Goal: Transaction & Acquisition: Purchase product/service

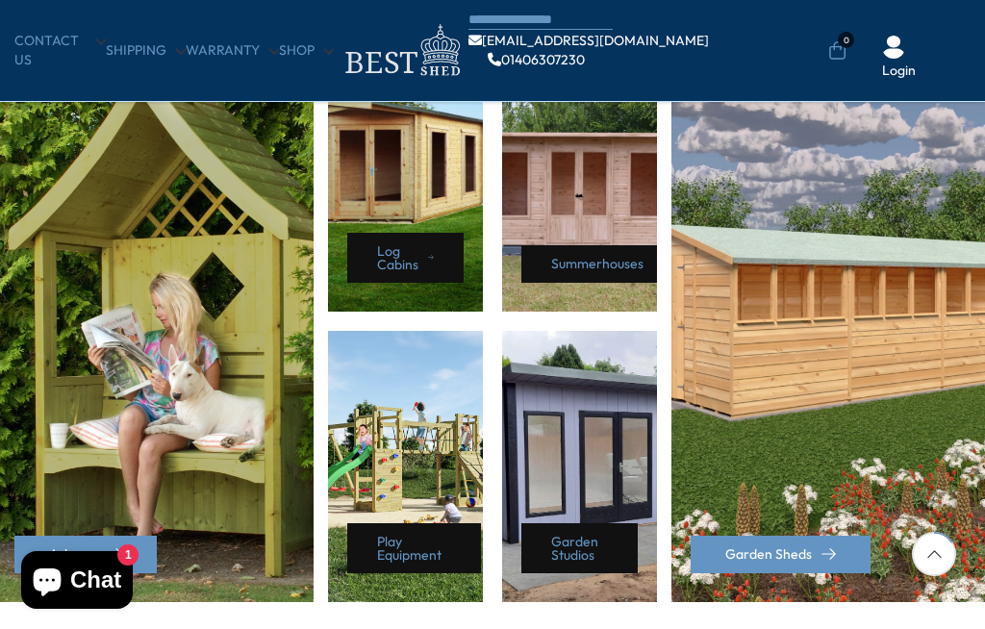
scroll to position [901, 0]
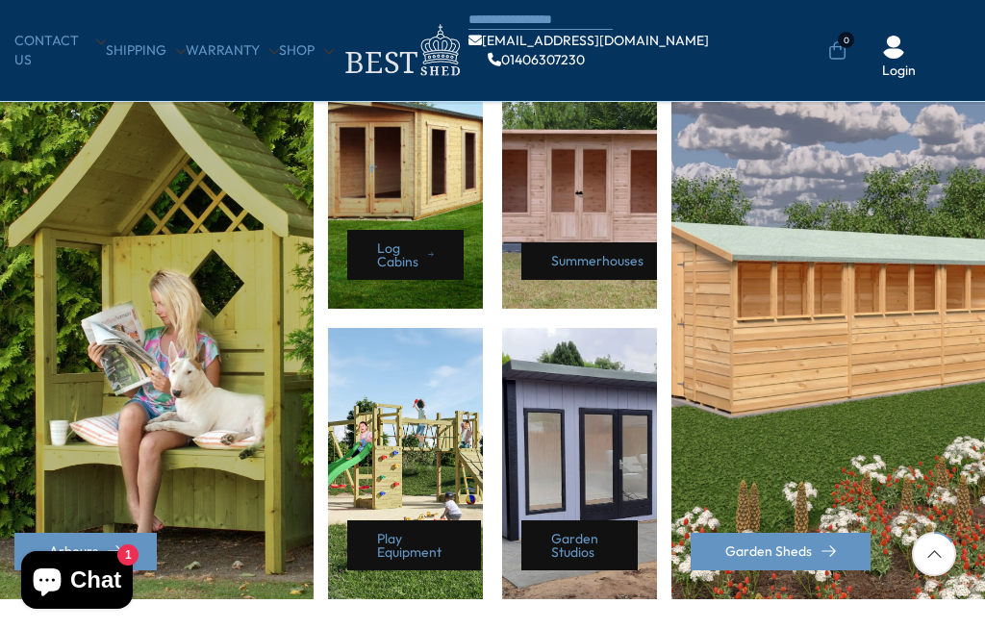
click at [562, 199] on div "Summerhouses" at bounding box center [579, 173] width 155 height 271
click at [557, 263] on link "Summerhouses" at bounding box center [603, 261] width 162 height 38
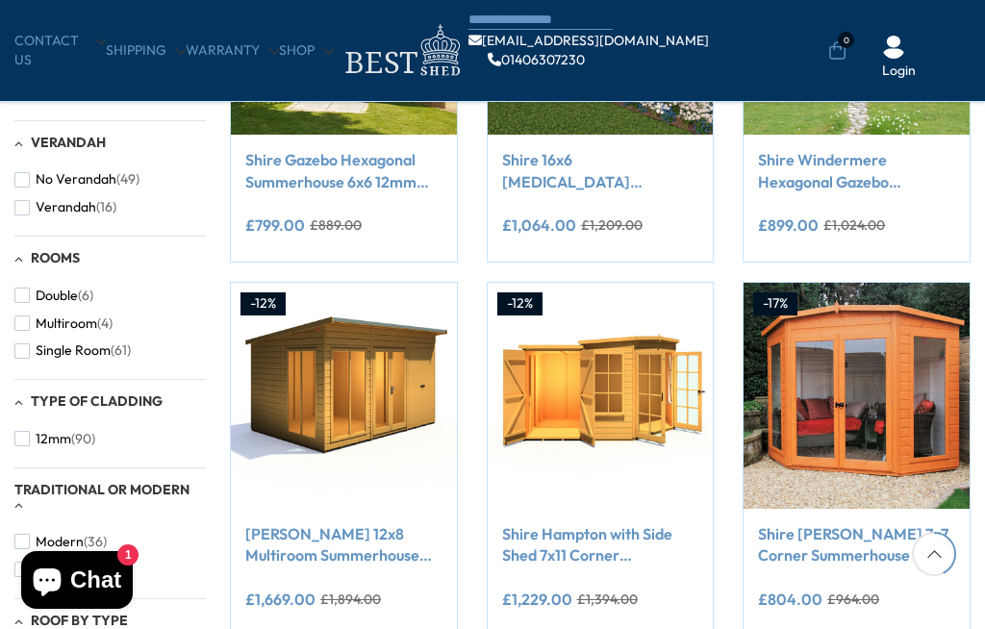
scroll to position [912, 0]
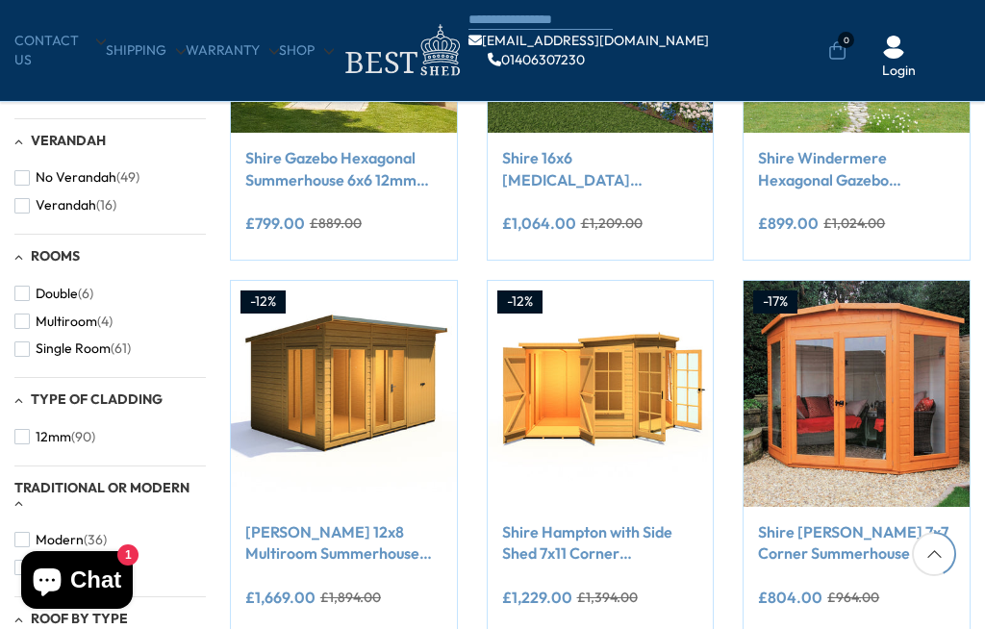
click at [535, 361] on img at bounding box center [601, 394] width 226 height 226
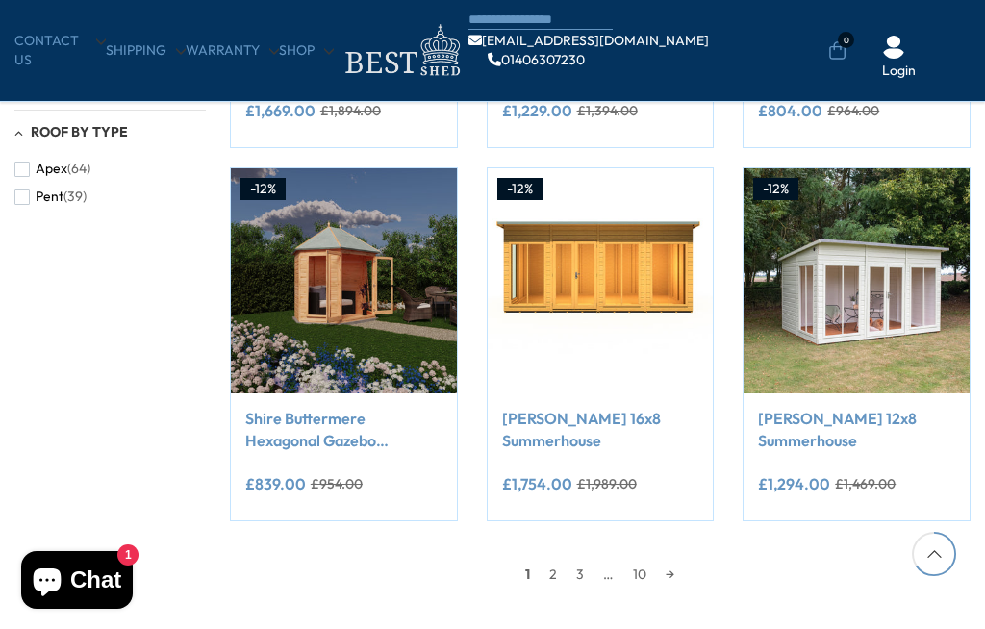
scroll to position [1396, 0]
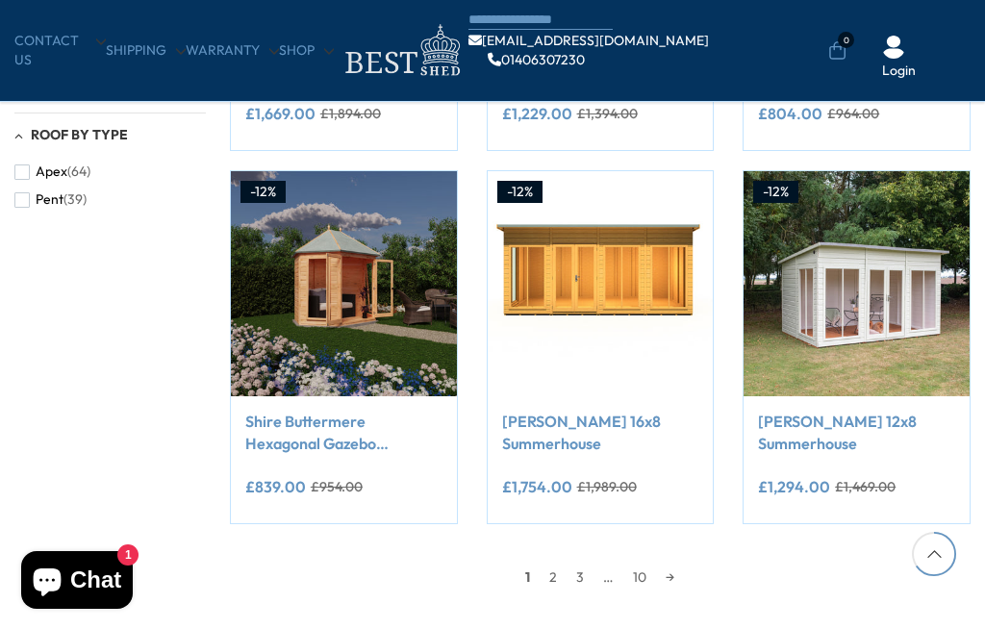
click at [673, 576] on link "→" at bounding box center [670, 577] width 28 height 29
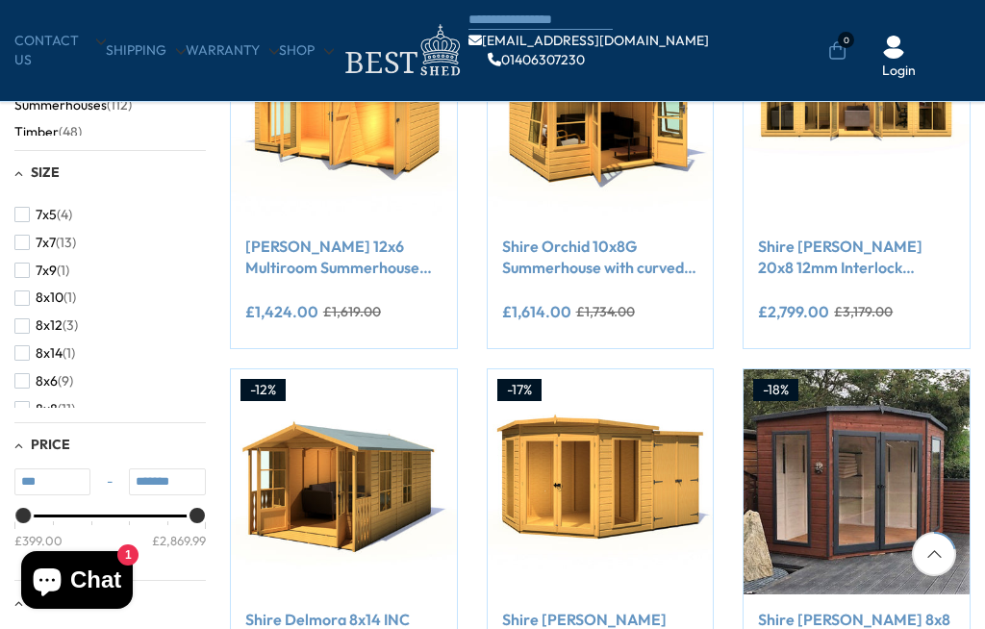
scroll to position [381, 0]
click at [48, 374] on button "8x6 (9)" at bounding box center [43, 384] width 59 height 28
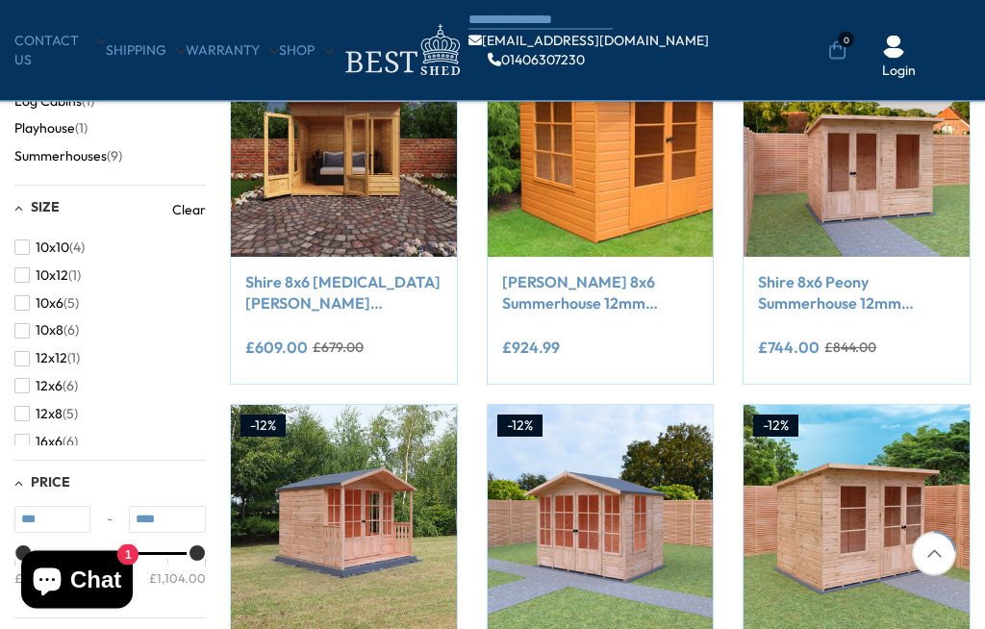
scroll to position [415, 0]
click at [32, 308] on button "10x6 (5)" at bounding box center [46, 304] width 64 height 28
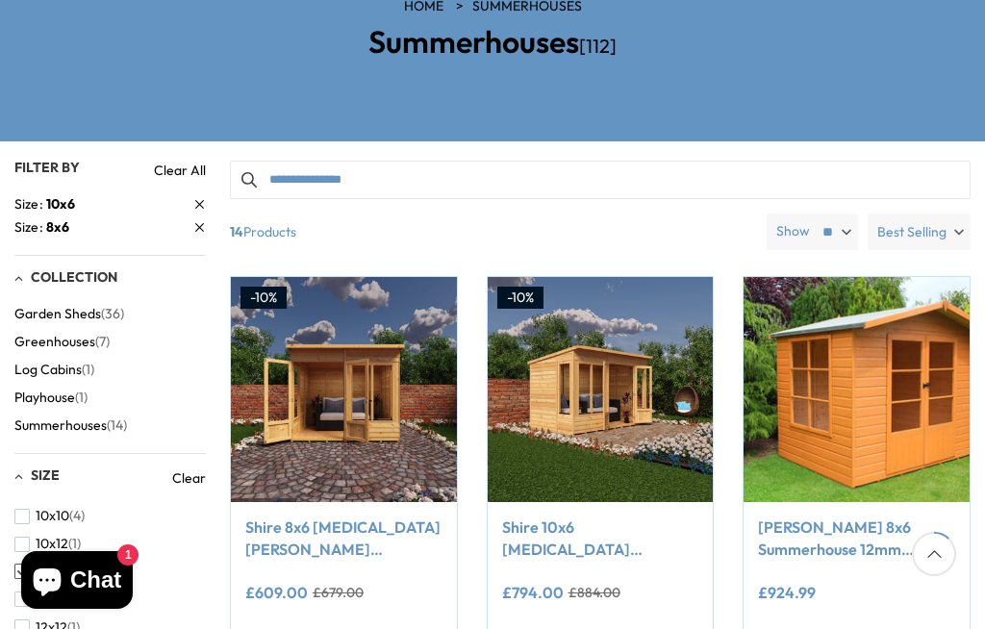
scroll to position [270, 0]
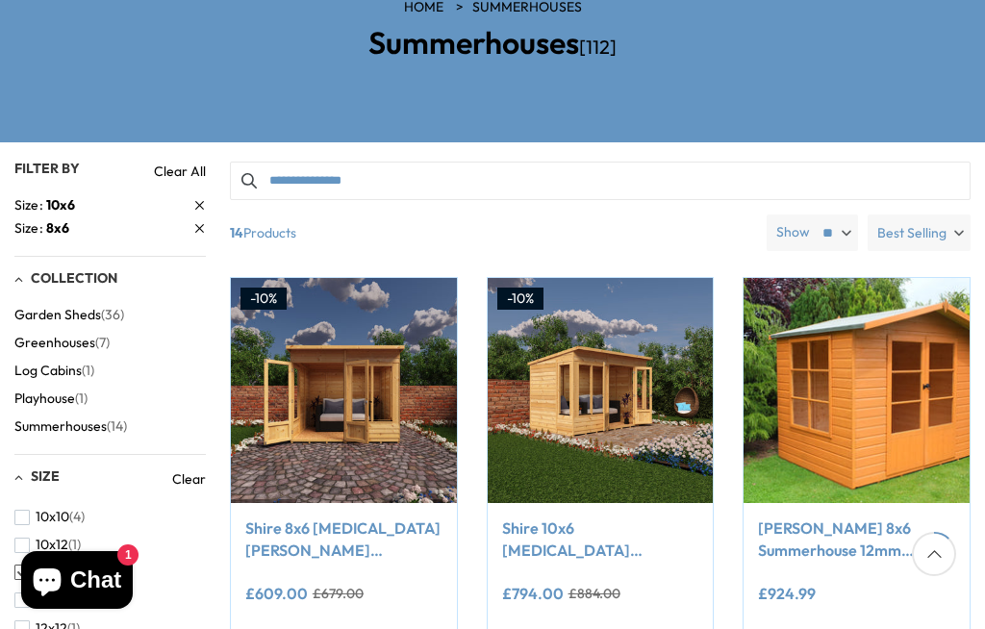
click at [55, 363] on span "Log Cabins" at bounding box center [47, 371] width 67 height 16
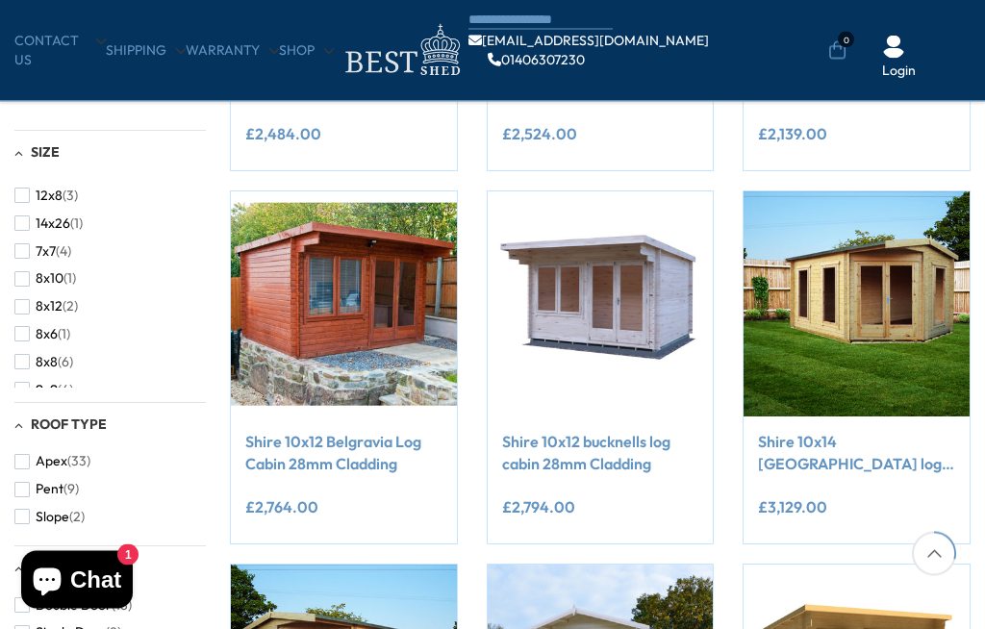
scroll to position [636, 0]
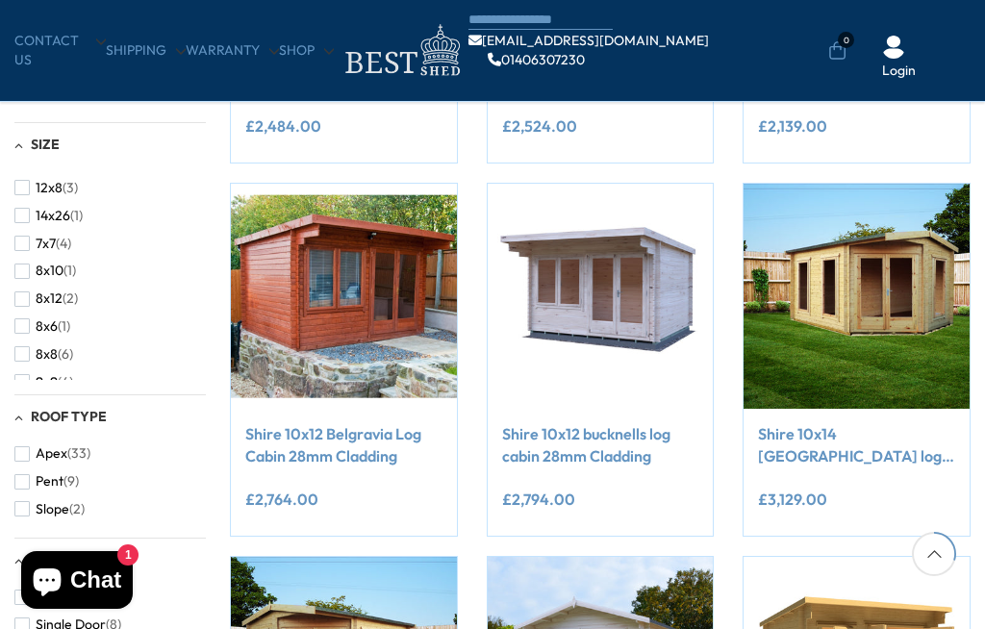
click at [19, 236] on span "button" at bounding box center [21, 243] width 15 height 15
